Goal: Task Accomplishment & Management: Use online tool/utility

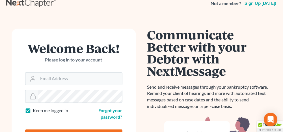
scroll to position [28, 0]
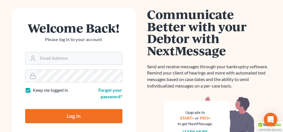
type input "[PERSON_NAME][EMAIL_ADDRESS][DOMAIN_NAME]"
click at [72, 112] on input "Log In" at bounding box center [73, 116] width 97 height 14
type input "Thinking..."
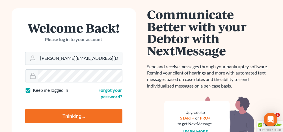
scroll to position [0, 0]
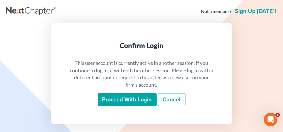
click at [129, 99] on input "Proceed with login" at bounding box center [127, 99] width 59 height 13
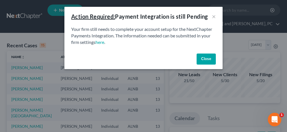
click at [205, 59] on button "Close" at bounding box center [206, 58] width 19 height 11
